Goal: Task Accomplishment & Management: Manage account settings

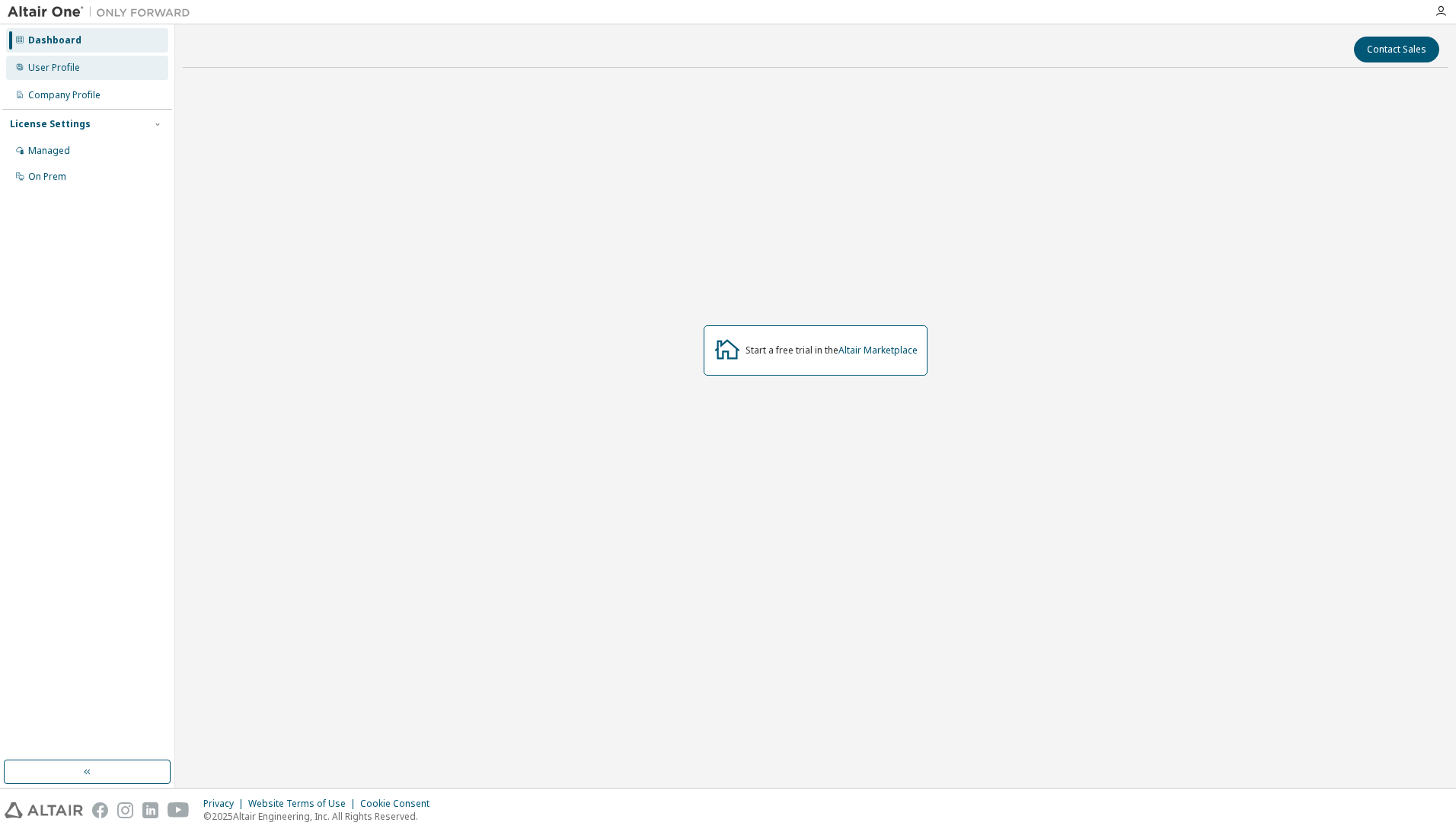
click at [91, 65] on div "User Profile" at bounding box center [87, 67] width 162 height 24
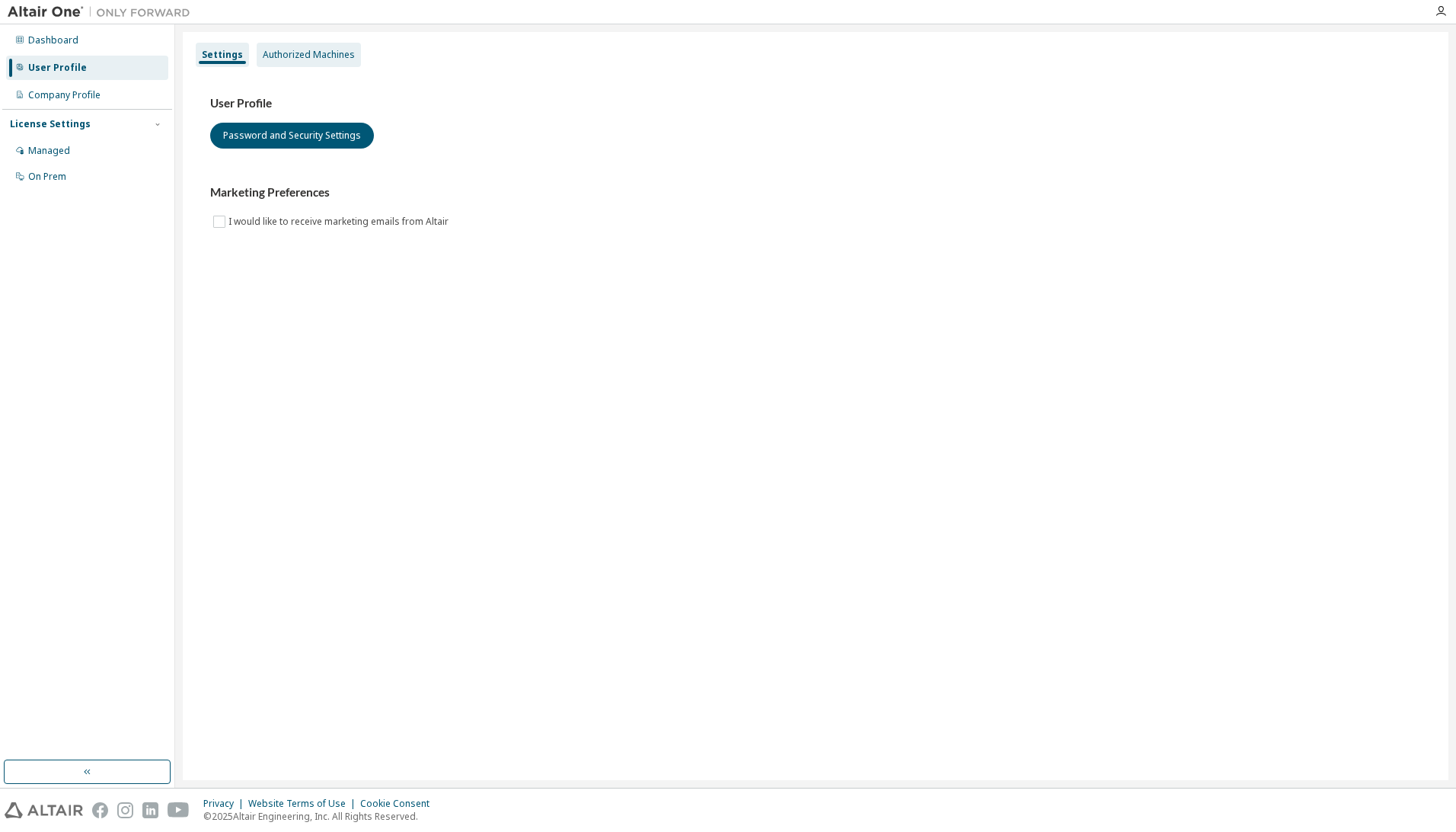
click at [284, 58] on div "Authorized Machines" at bounding box center [309, 54] width 92 height 13
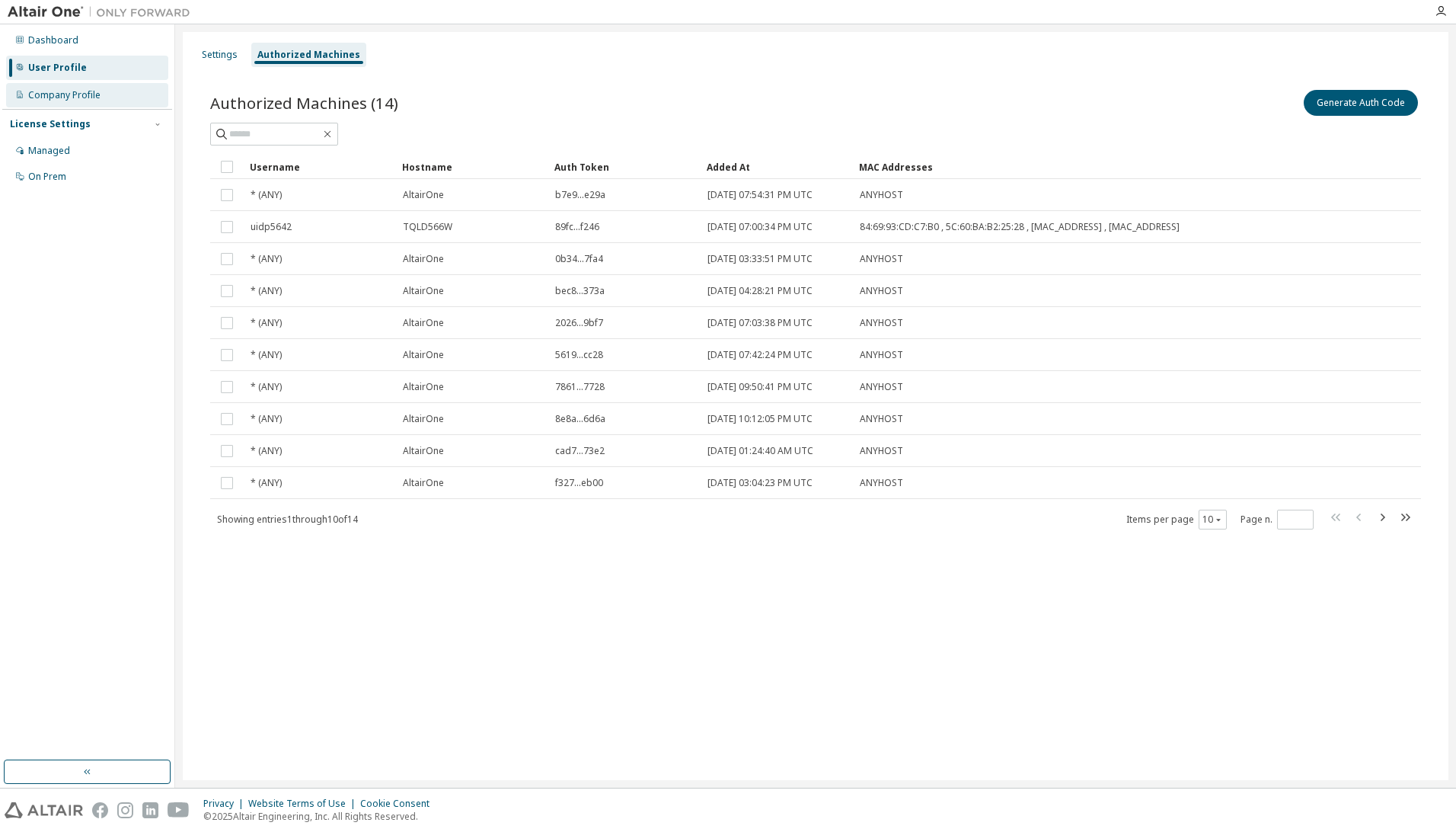
click at [98, 94] on div "Company Profile" at bounding box center [64, 95] width 72 height 13
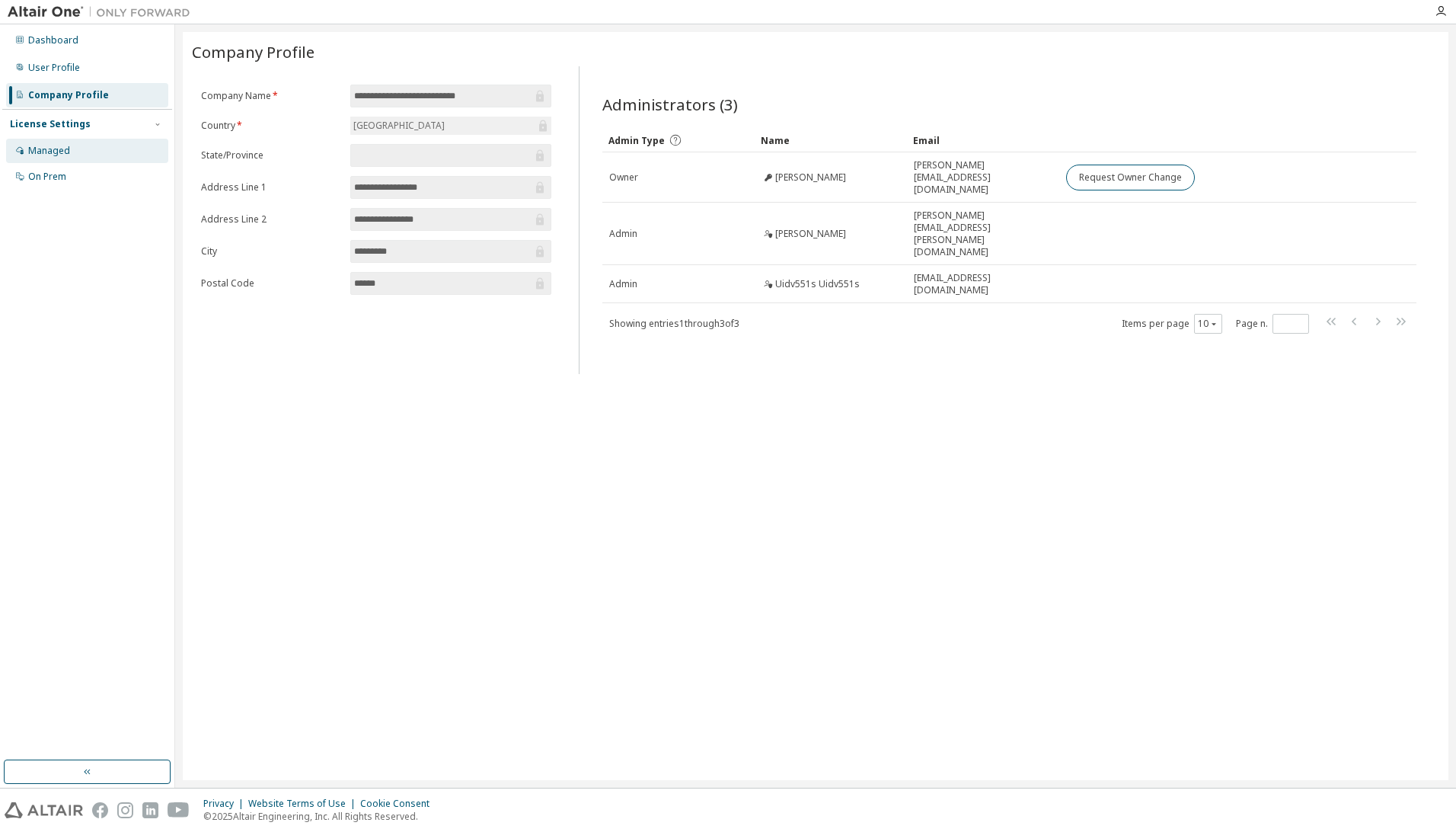
click at [96, 150] on div "Managed" at bounding box center [87, 151] width 162 height 24
